Goal: Find contact information: Find contact information

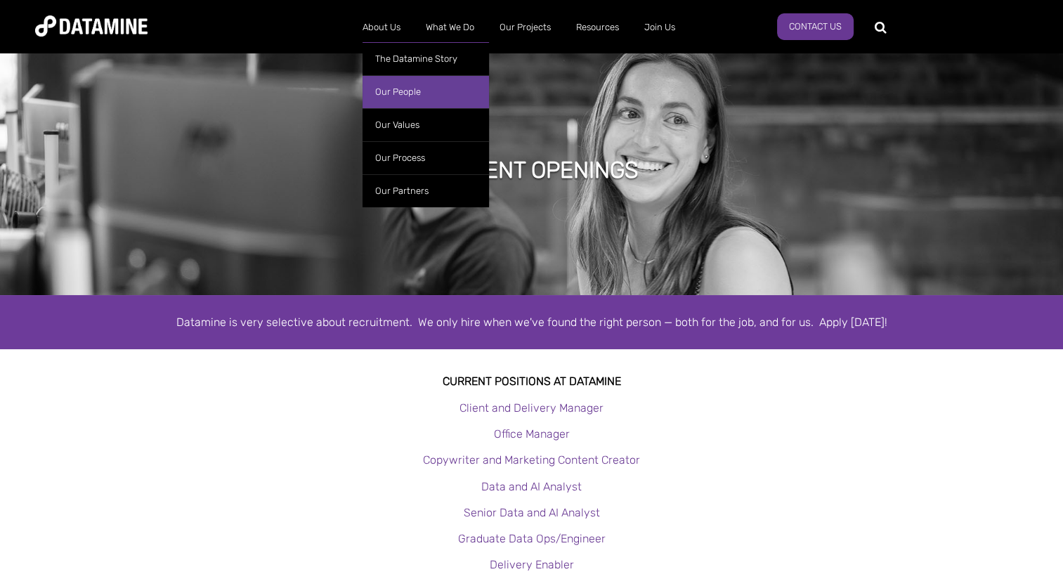
click at [398, 97] on link "Our People" at bounding box center [426, 91] width 127 height 33
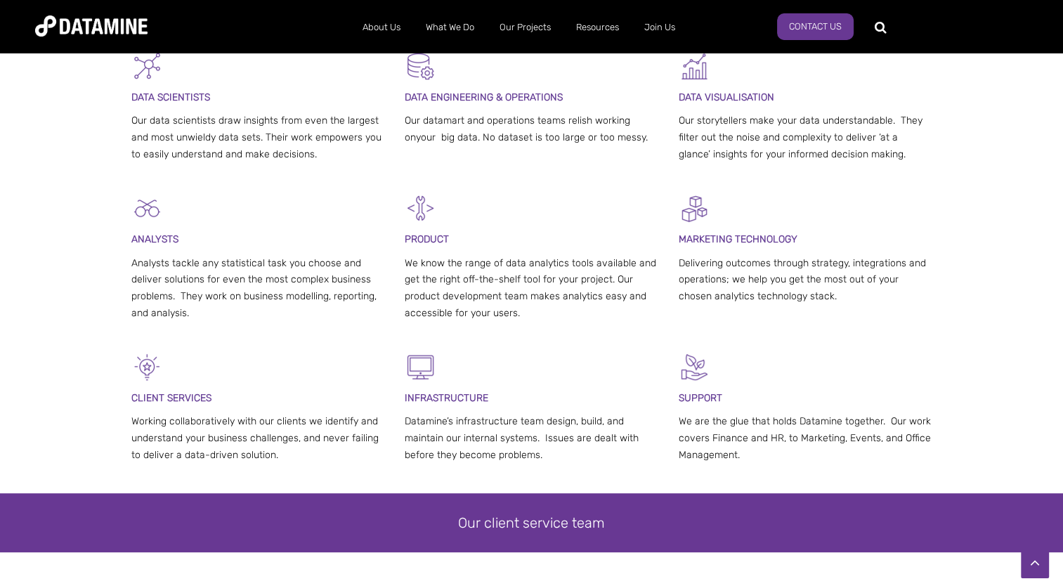
scroll to position [368, 0]
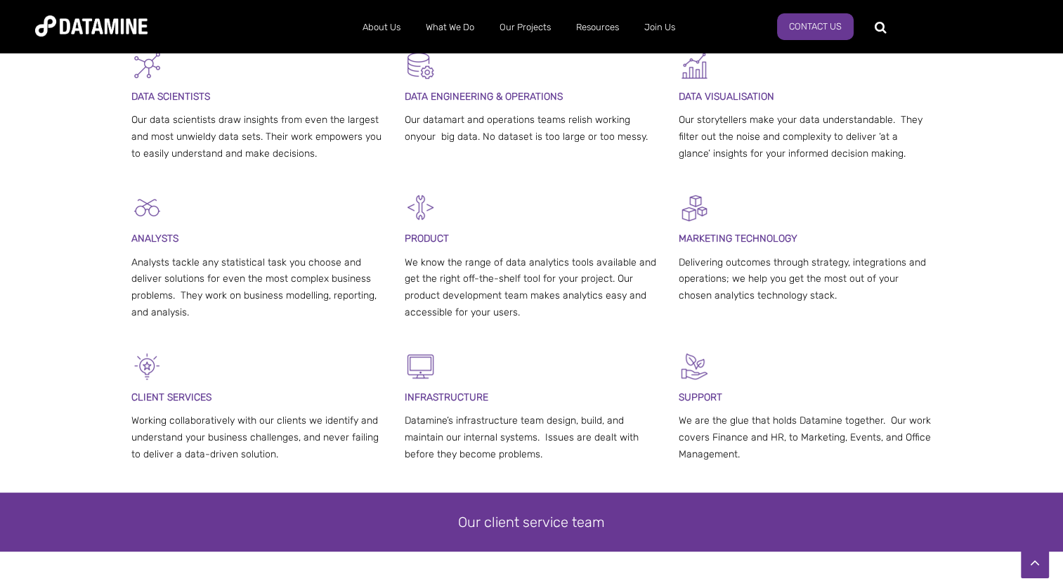
click at [444, 248] on div "PRODUCT We know the range of data analytics tools available and get the right o…" at bounding box center [532, 260] width 254 height 136
click at [426, 238] on span "PRODUCT" at bounding box center [427, 239] width 44 height 12
click at [427, 243] on span "PRODUCT" at bounding box center [427, 239] width 44 height 12
click at [417, 218] on img at bounding box center [421, 208] width 32 height 32
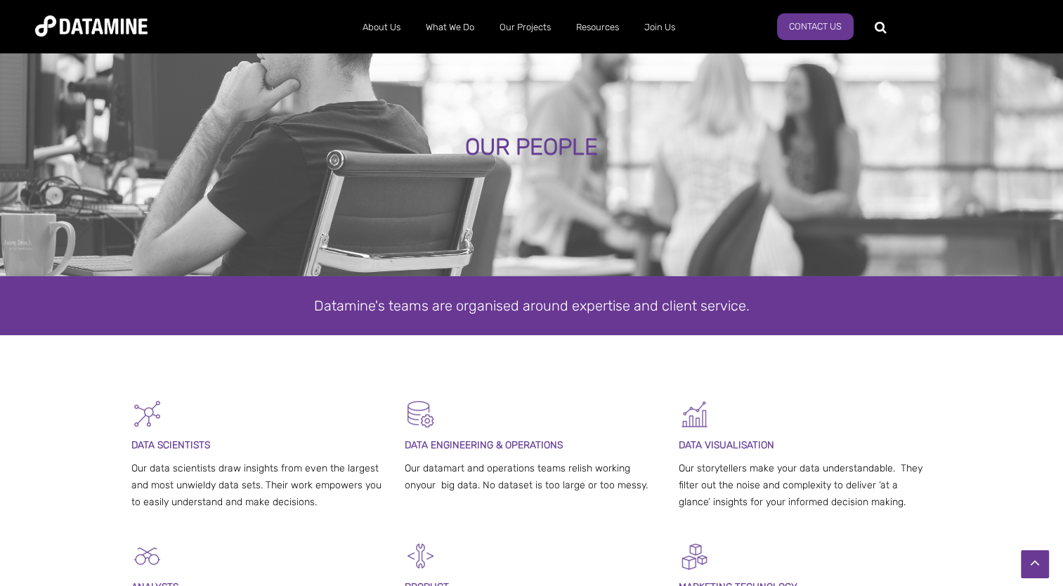
scroll to position [0, 0]
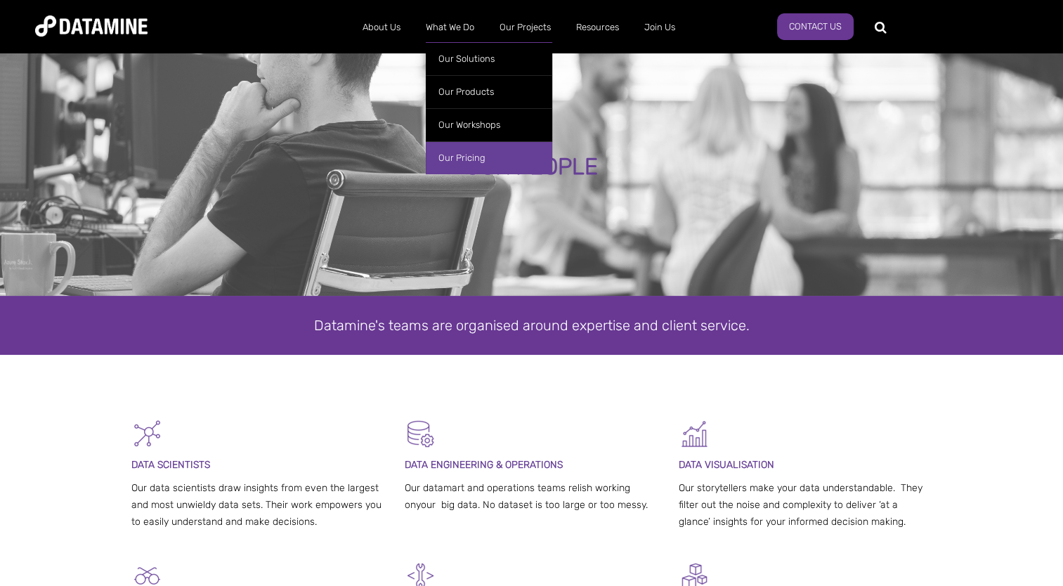
click at [481, 155] on link "Our Pricing" at bounding box center [489, 157] width 127 height 33
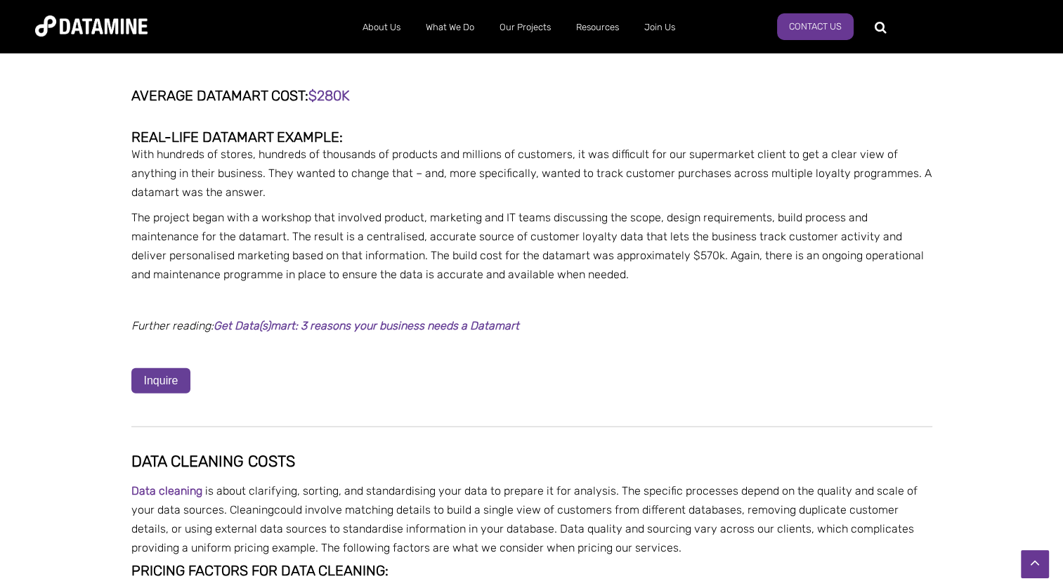
scroll to position [3404, 0]
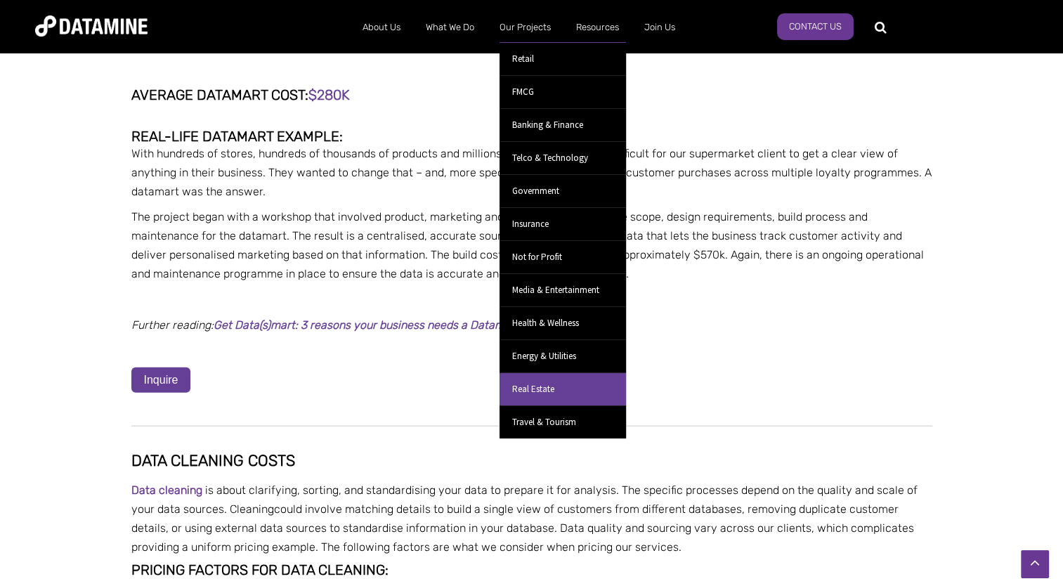
click at [572, 381] on link "Real Estate" at bounding box center [563, 388] width 127 height 33
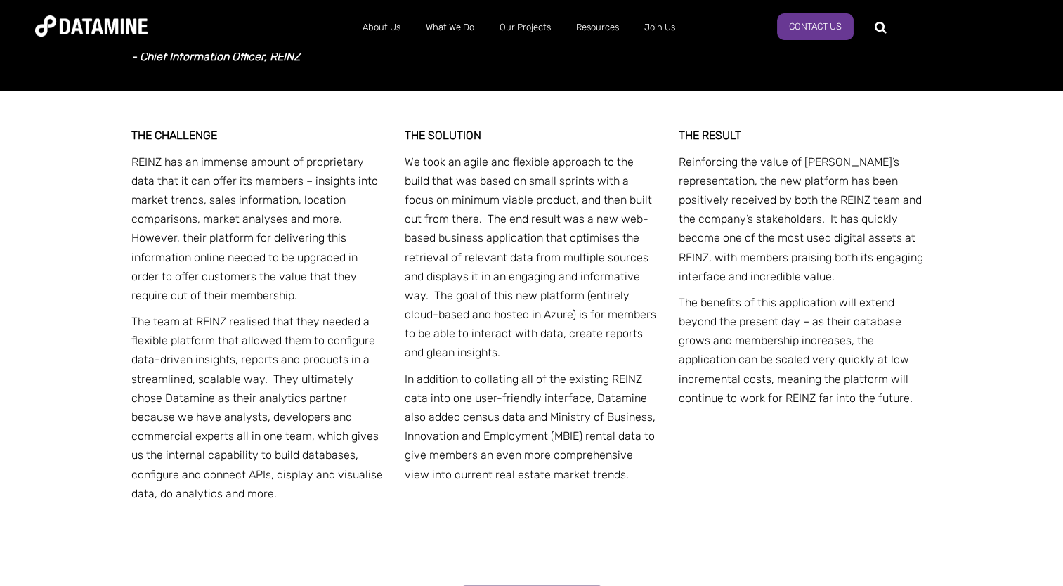
scroll to position [604, 0]
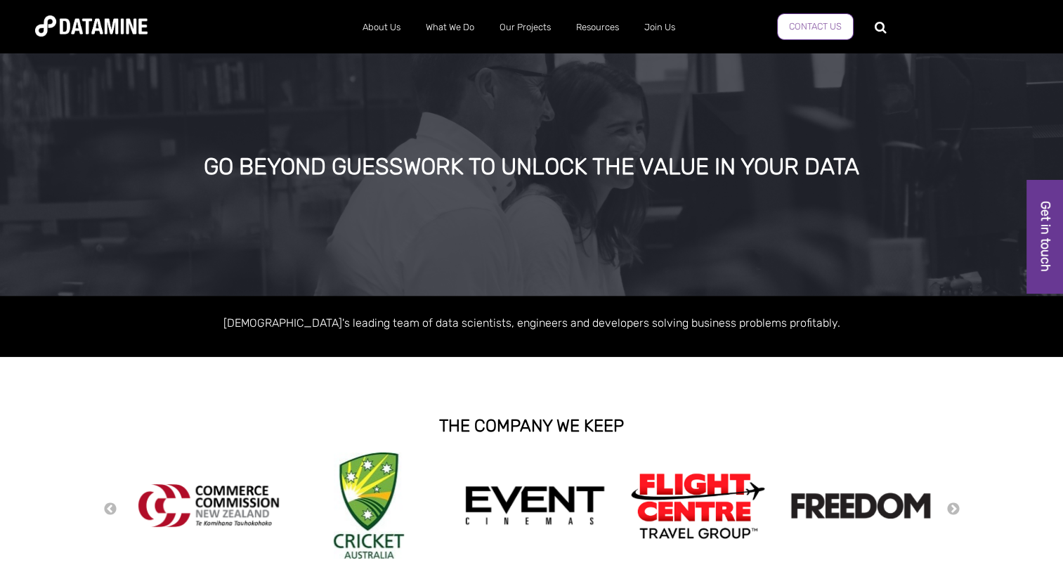
click at [831, 27] on link "Contact Us" at bounding box center [815, 26] width 77 height 27
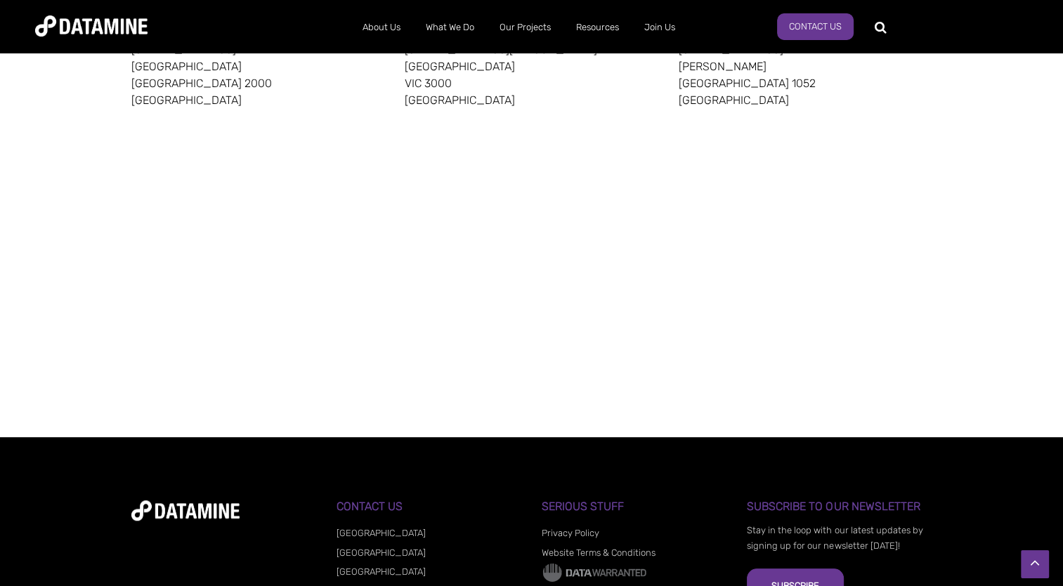
scroll to position [945, 0]
